Goal: Information Seeking & Learning: Compare options

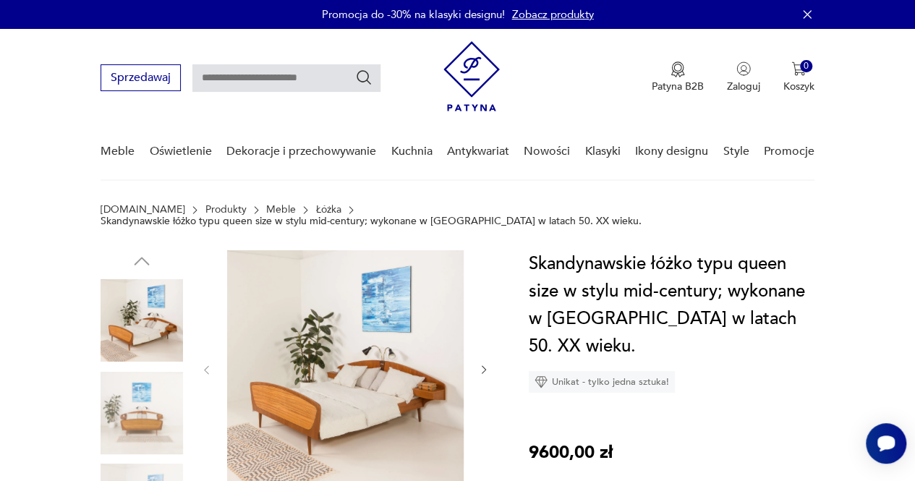
click at [139, 388] on img at bounding box center [142, 413] width 82 height 82
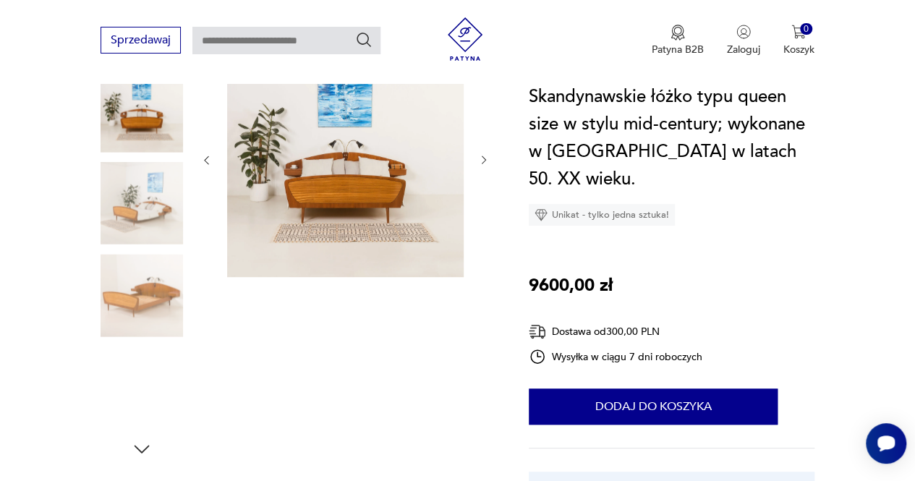
scroll to position [217, 0]
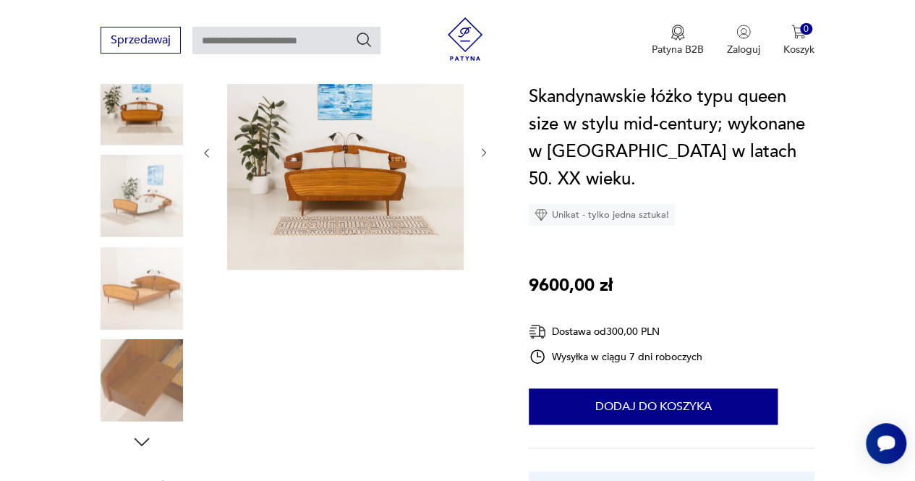
click at [139, 387] on img at bounding box center [142, 380] width 82 height 82
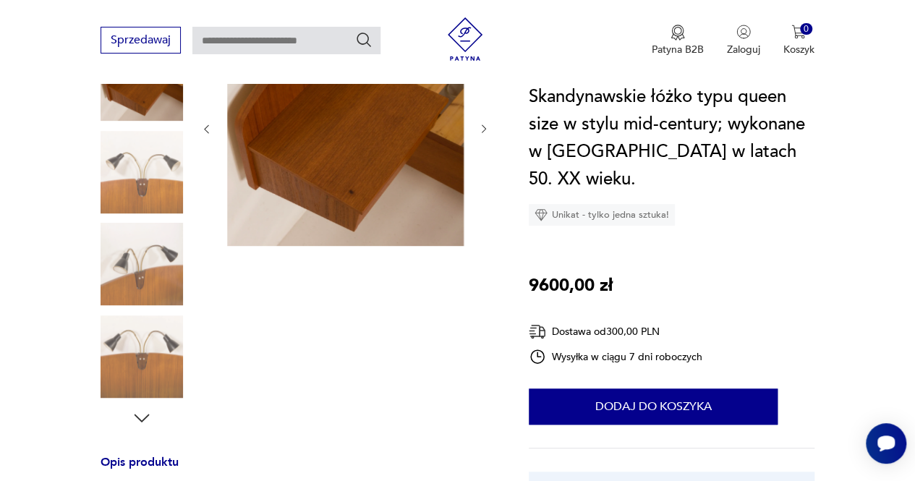
click at [139, 387] on img at bounding box center [142, 356] width 82 height 82
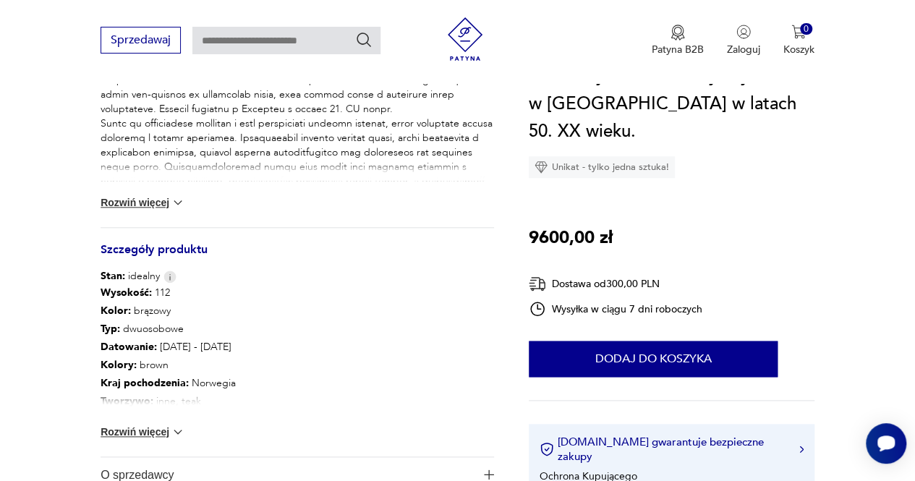
scroll to position [651, 0]
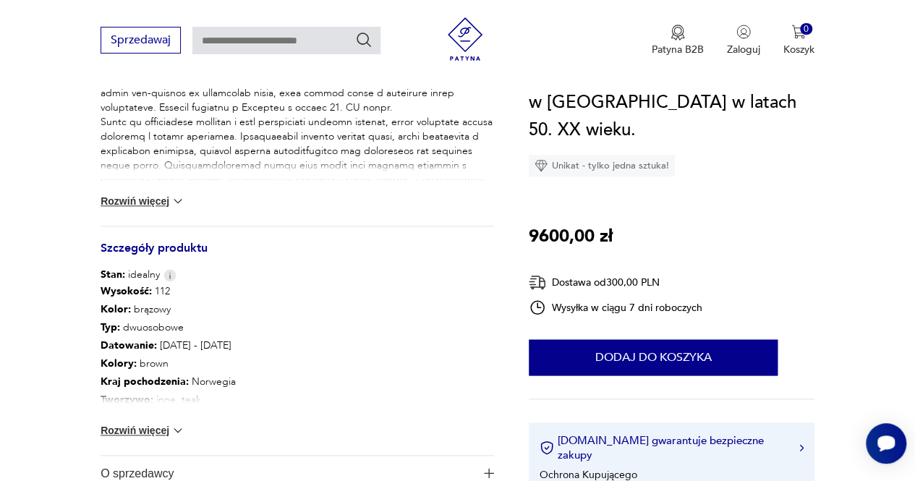
click at [154, 423] on button "Rozwiń więcej" at bounding box center [143, 430] width 84 height 14
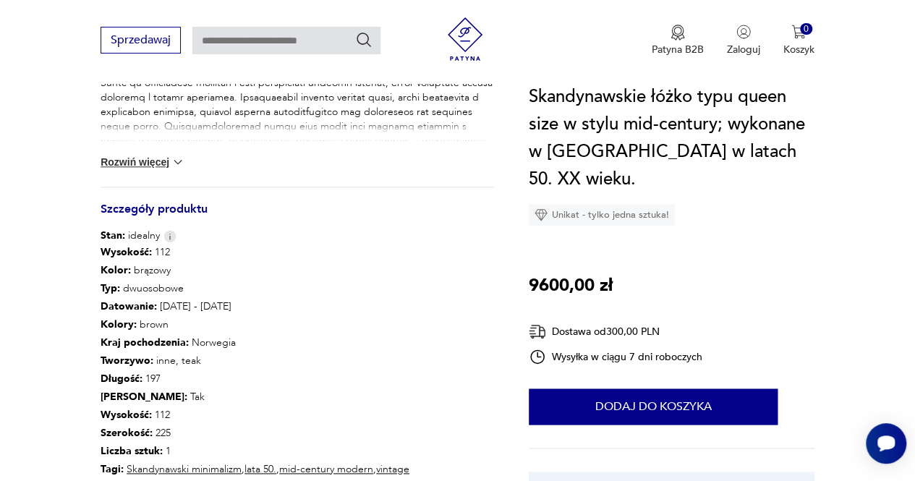
scroll to position [723, 0]
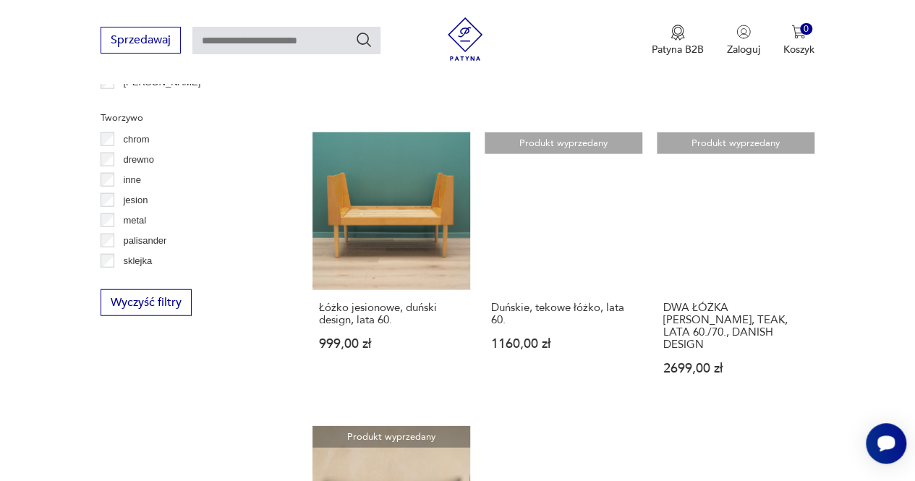
scroll to position [1975, 0]
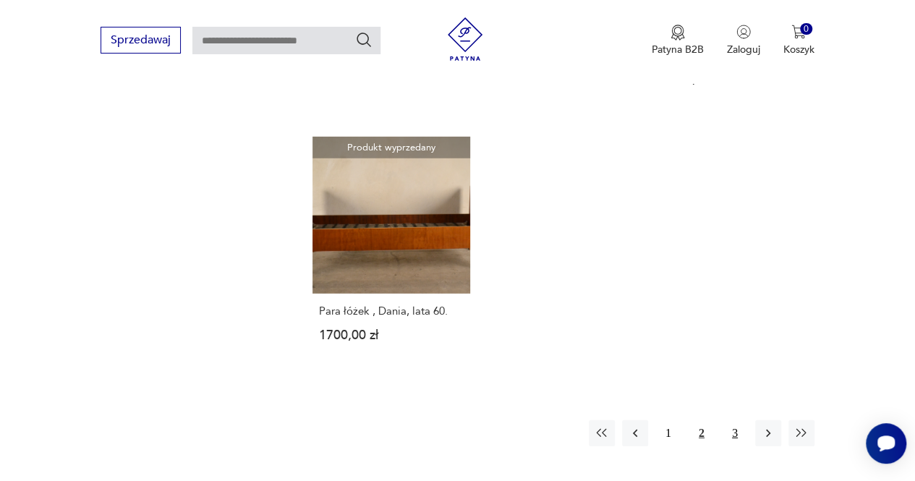
click at [739, 420] on button "3" at bounding box center [735, 433] width 26 height 26
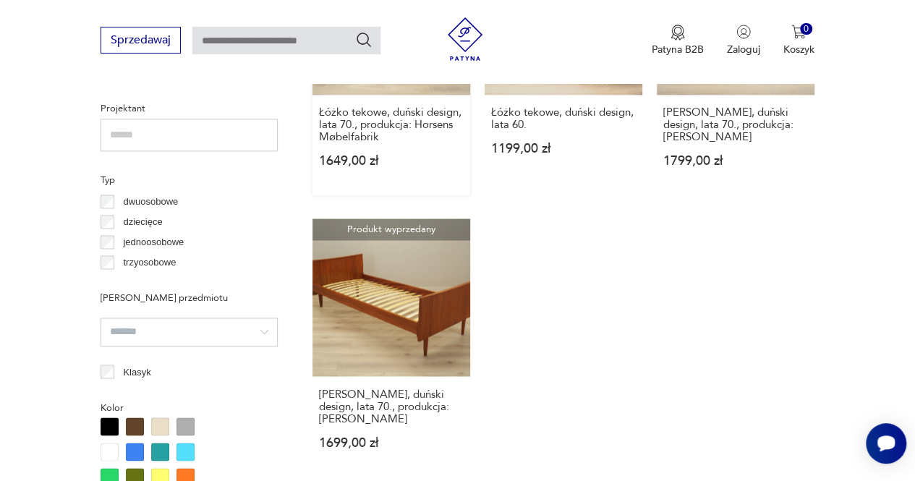
scroll to position [1034, 0]
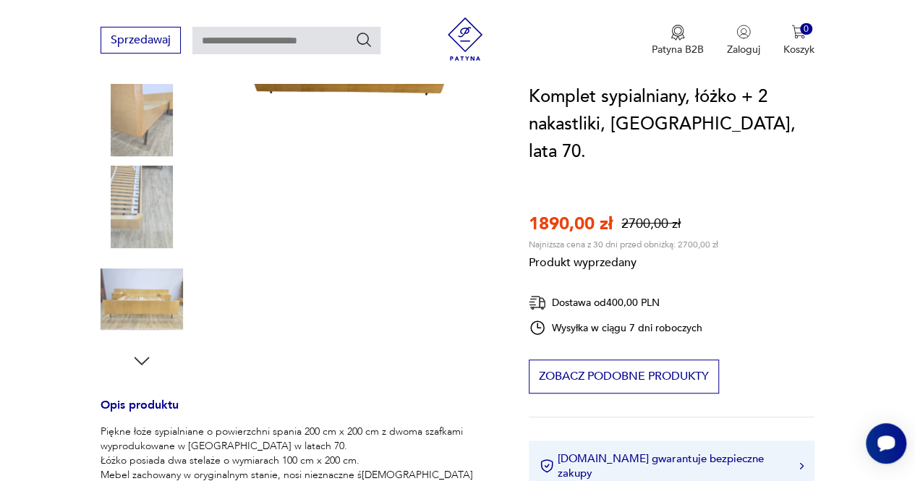
scroll to position [289, 0]
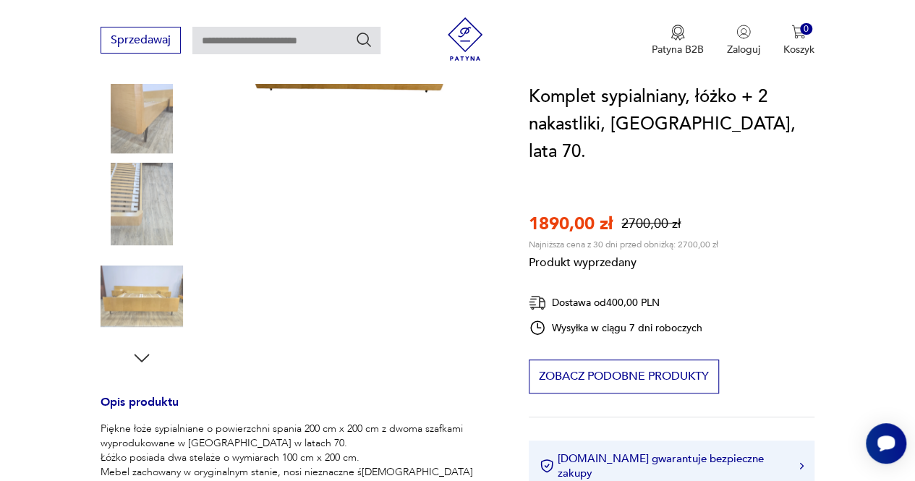
click at [152, 217] on div "Produkt wyprzedany Opis produktu Piękne łoże sypialniane o powierzchni spania 2…" at bounding box center [297, 398] width 393 height 898
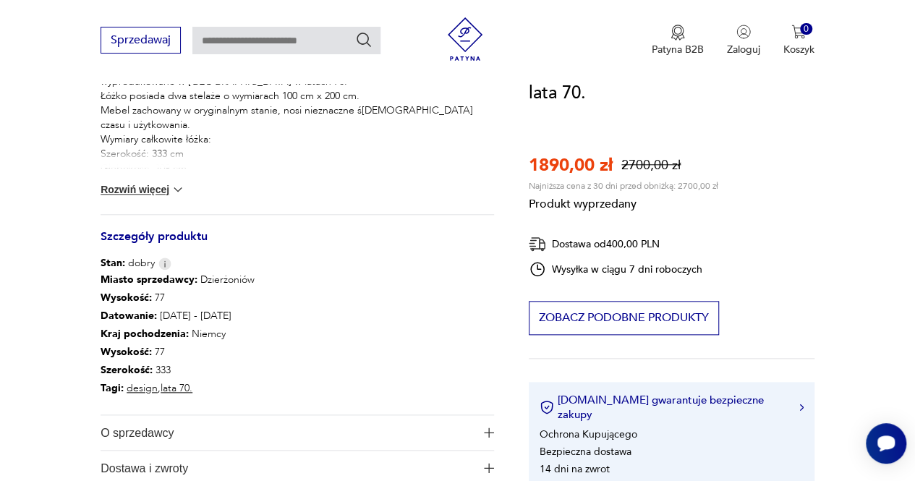
click at [870, 284] on section "Produkt wyprzedany Opis produktu Piękne łoże sypialniane o powierzchni spania 2…" at bounding box center [457, 54] width 915 height 933
click at [840, 109] on section "Produkt wyprzedany Opis produktu Piękne łoże sypialniane o powierzchni spania 2…" at bounding box center [457, 54] width 915 height 933
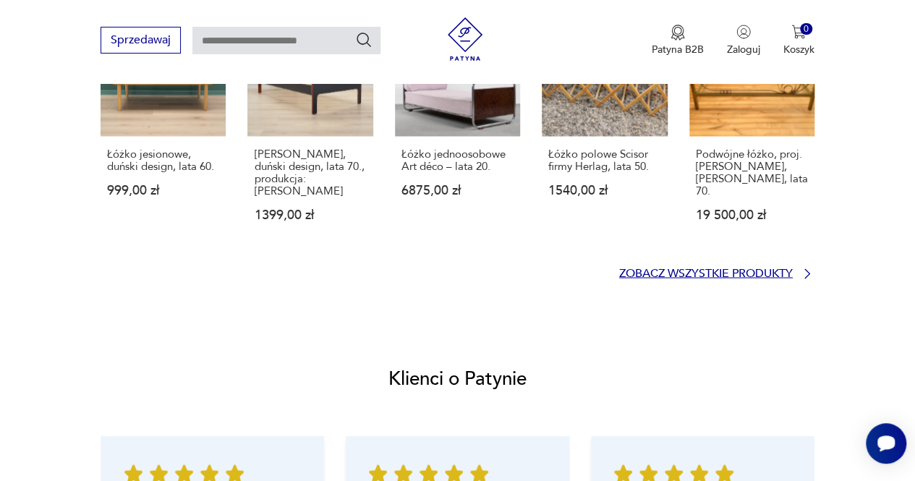
scroll to position [1230, 0]
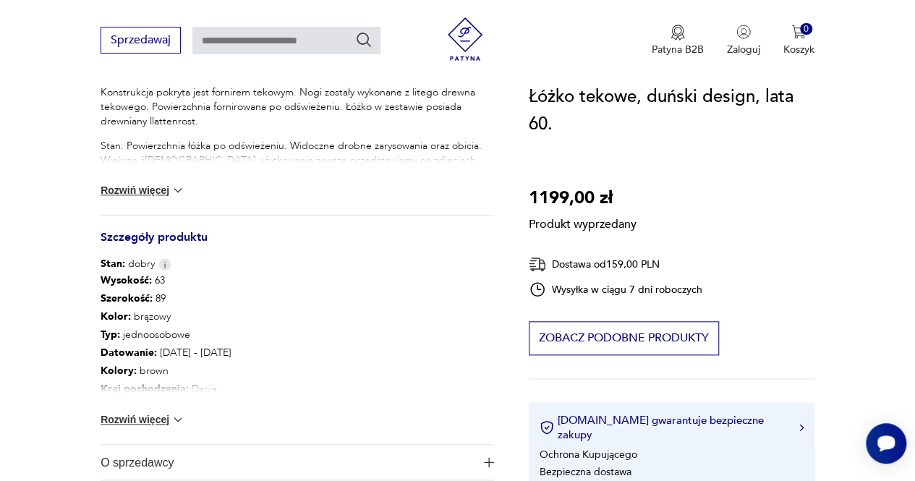
scroll to position [651, 0]
click at [165, 417] on button "Rozwiń więcej" at bounding box center [143, 419] width 84 height 14
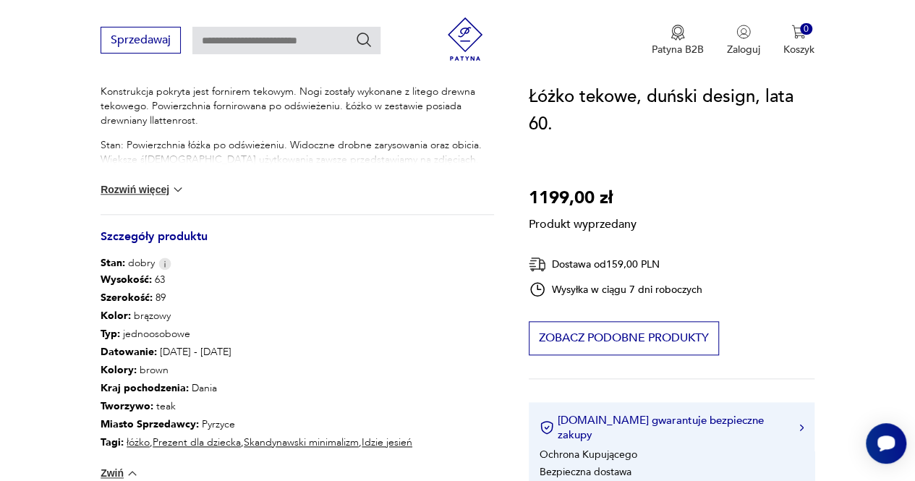
scroll to position [796, 0]
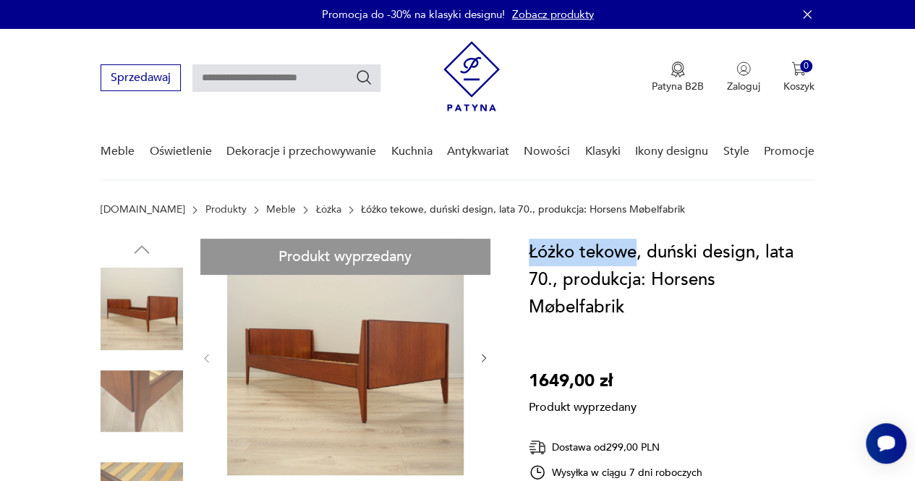
drag, startPoint x: 635, startPoint y: 260, endPoint x: 511, endPoint y: 262, distance: 123.7
copy h1 "Łóżko tekowe"
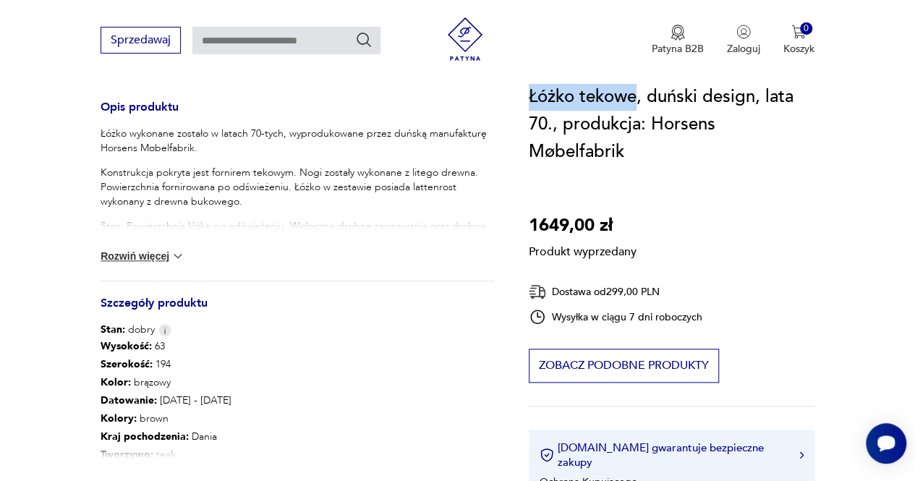
scroll to position [651, 0]
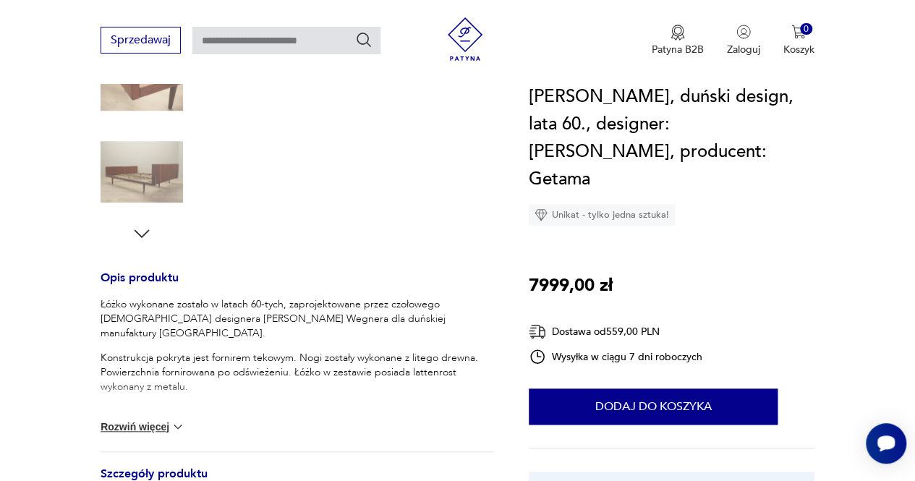
scroll to position [579, 0]
